Goal: Find contact information: Find contact information

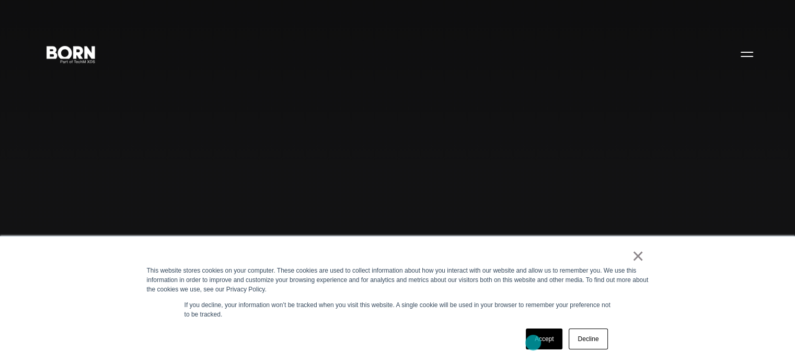
click at [533, 343] on link "Accept" at bounding box center [544, 339] width 37 height 21
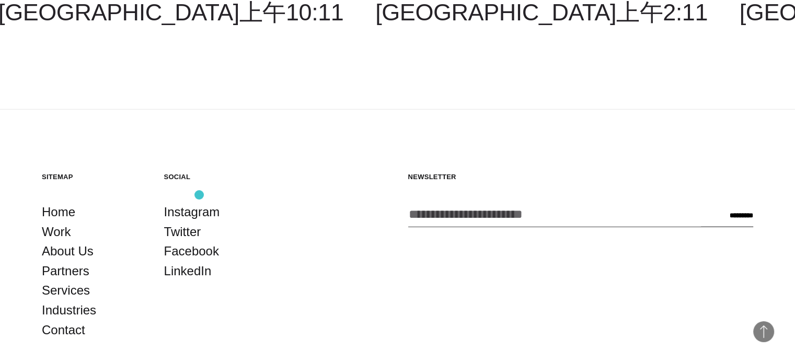
scroll to position [2719, 0]
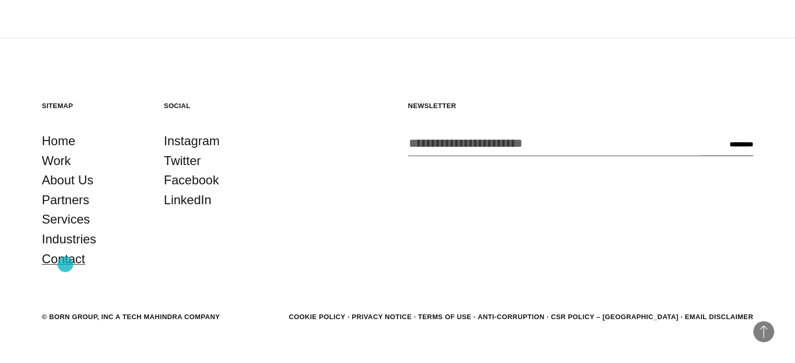
click at [65, 265] on link "Contact" at bounding box center [63, 259] width 43 height 20
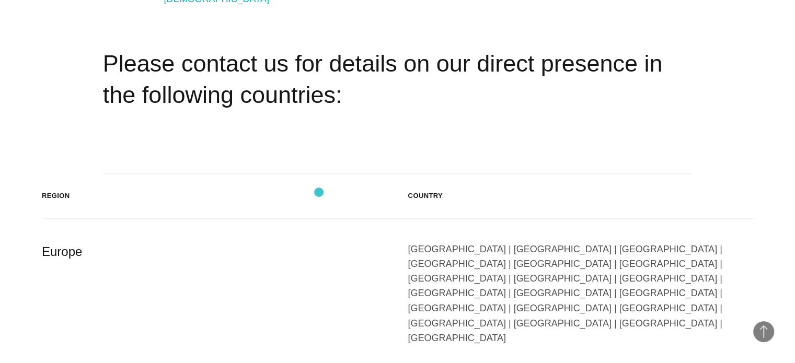
scroll to position [1725, 0]
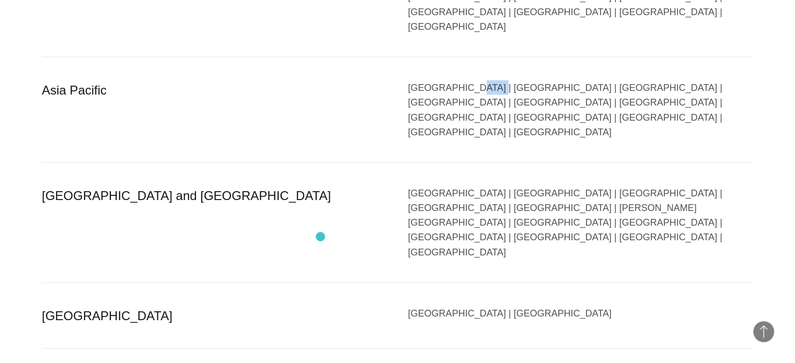
scroll to position [2248, 0]
